Goal: Transaction & Acquisition: Purchase product/service

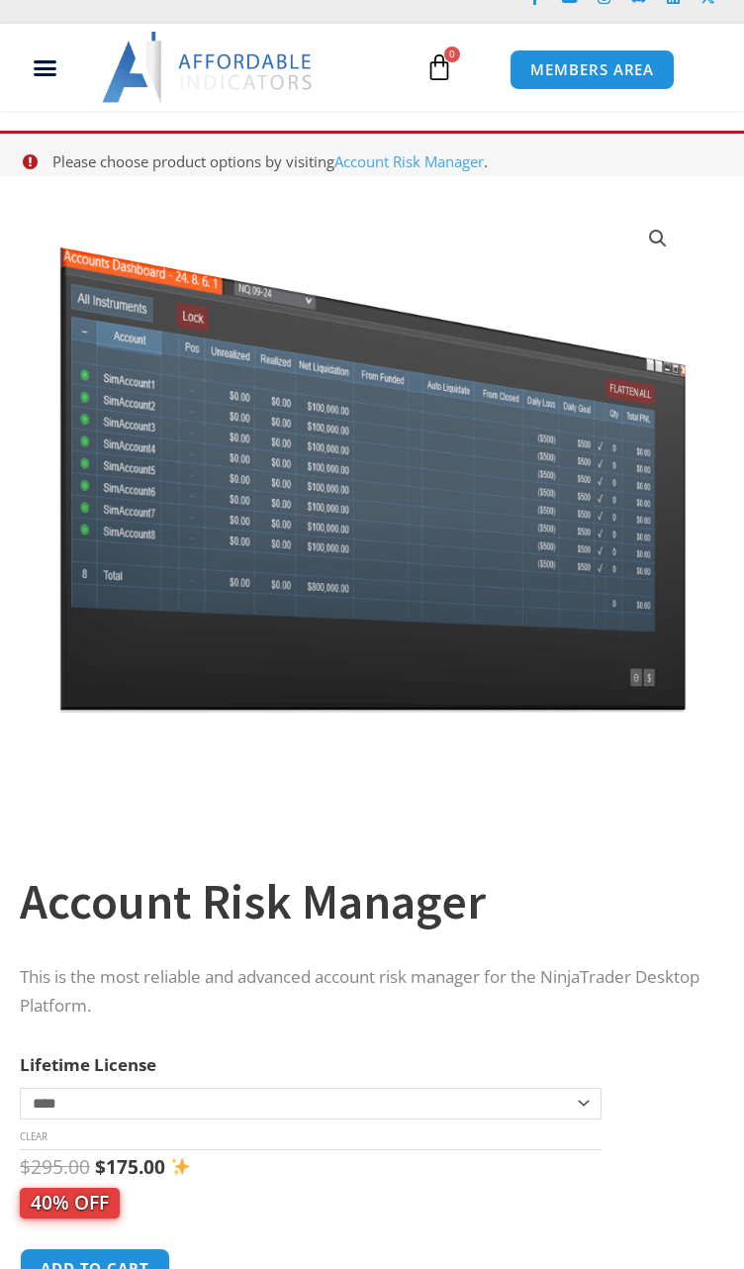
scroll to position [527, 0]
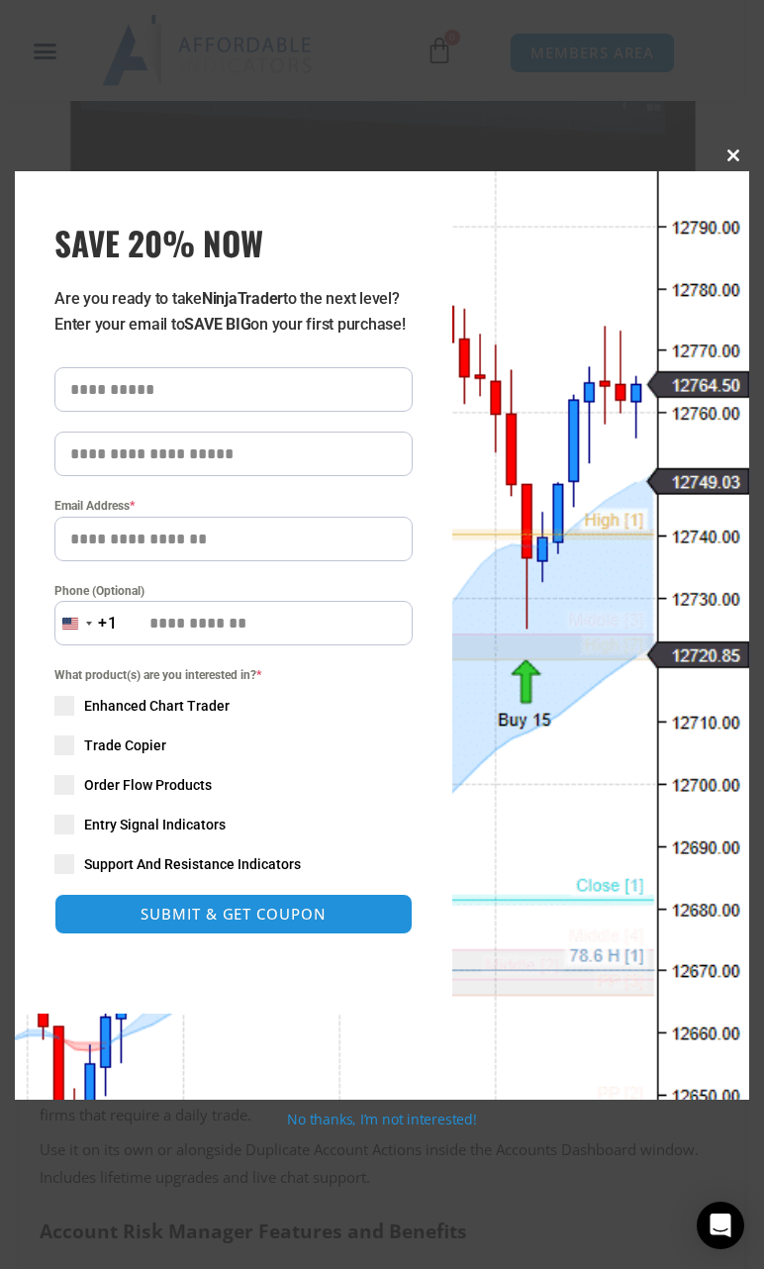
drag, startPoint x: 729, startPoint y: 154, endPoint x: 591, endPoint y: 234, distance: 159.6
click at [729, 154] on span "SAVE 20% NOW popup" at bounding box center [733, 155] width 32 height 12
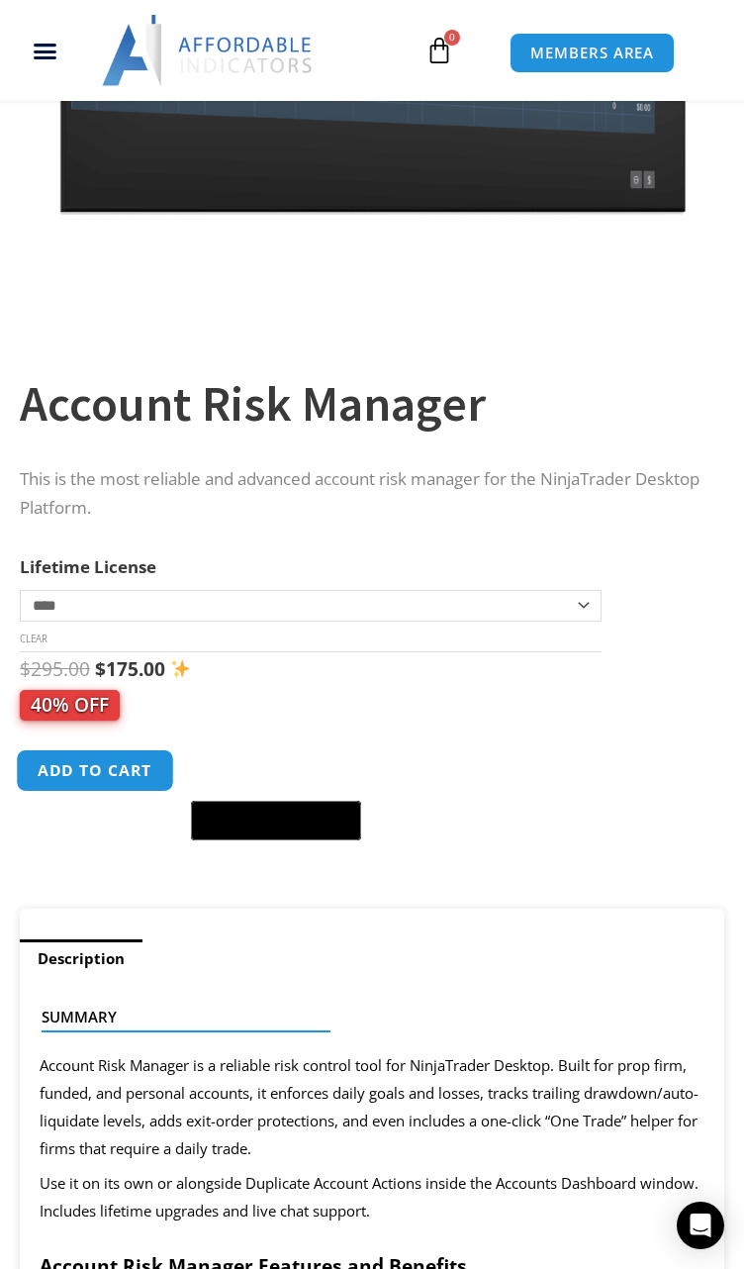
click at [129, 749] on button "Add to cart" at bounding box center [95, 770] width 158 height 43
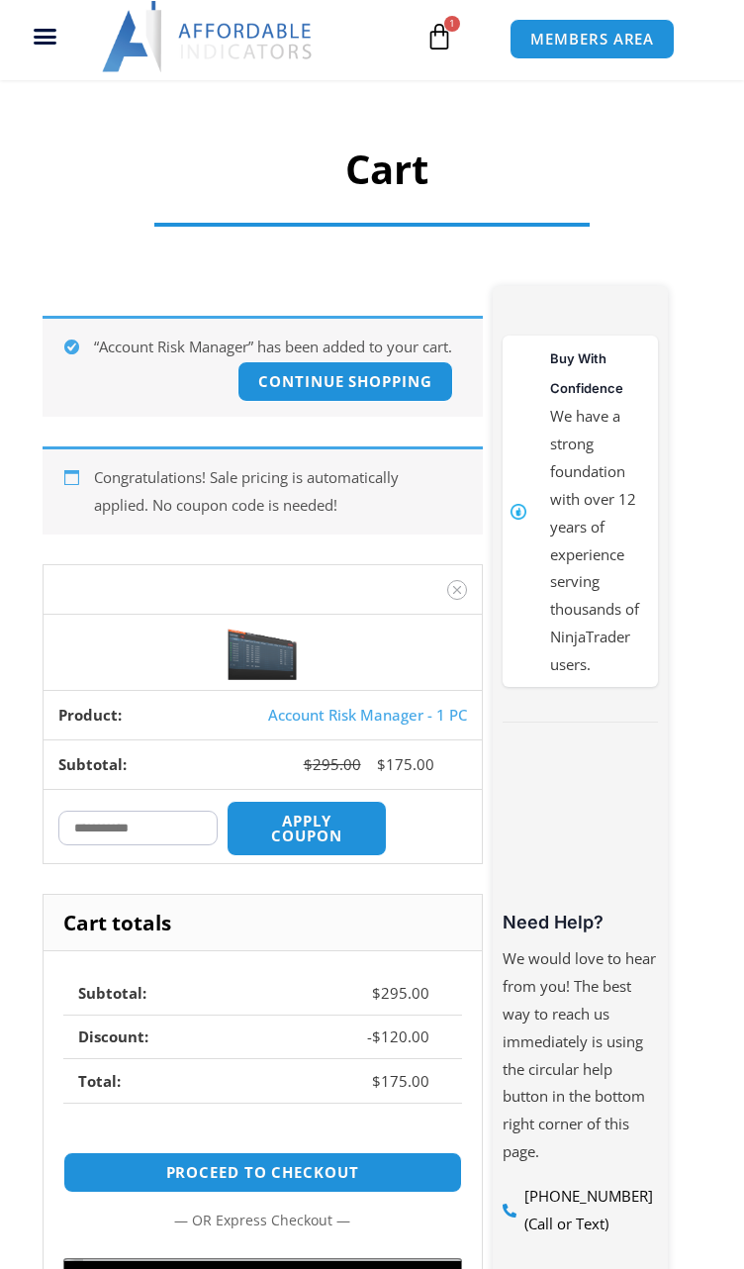
scroll to position [396, 0]
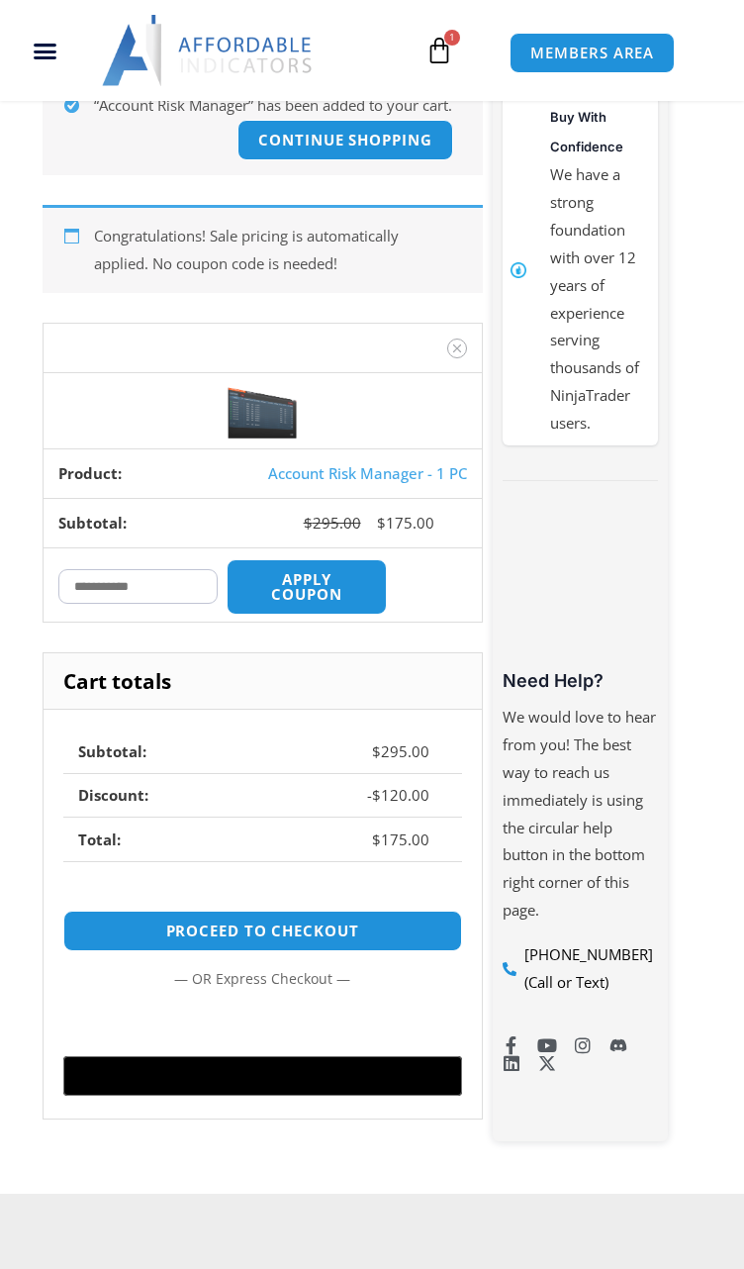
drag, startPoint x: 175, startPoint y: 595, endPoint x: 196, endPoint y: 592, distance: 21.0
click at [175, 595] on input "Coupon:" at bounding box center [138, 586] width 160 height 35
paste input "*******"
type input "*******"
click at [310, 587] on button "Apply coupon" at bounding box center [307, 586] width 168 height 58
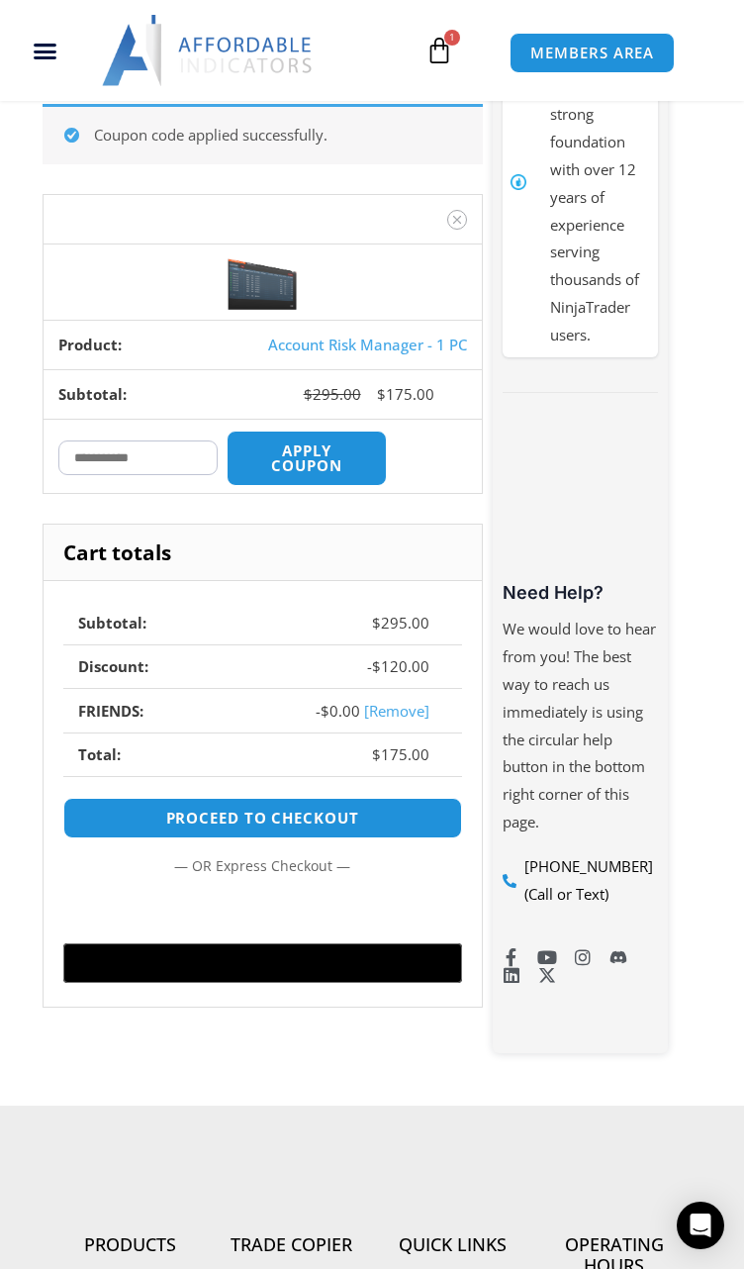
scroll to position [488, 0]
